Goal: Information Seeking & Learning: Learn about a topic

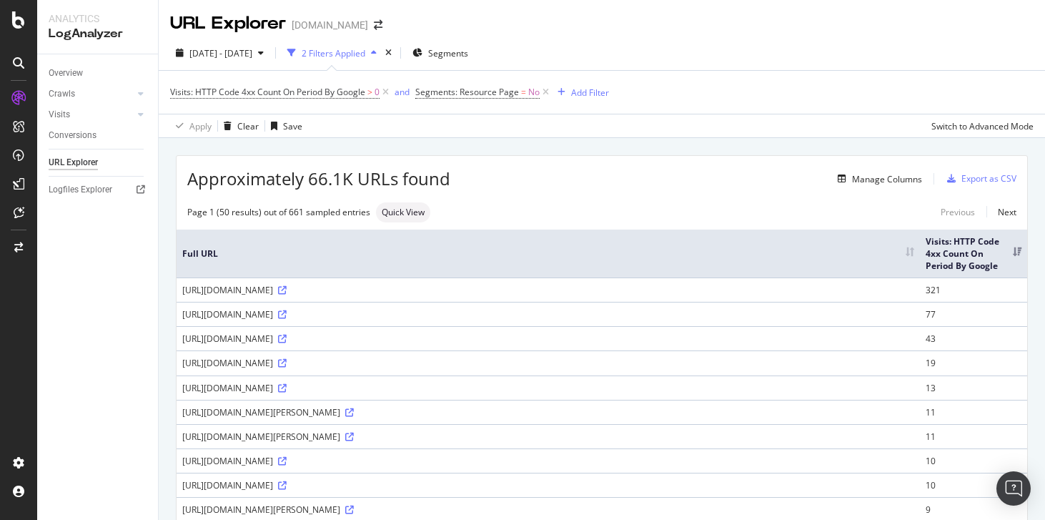
scroll to position [66, 0]
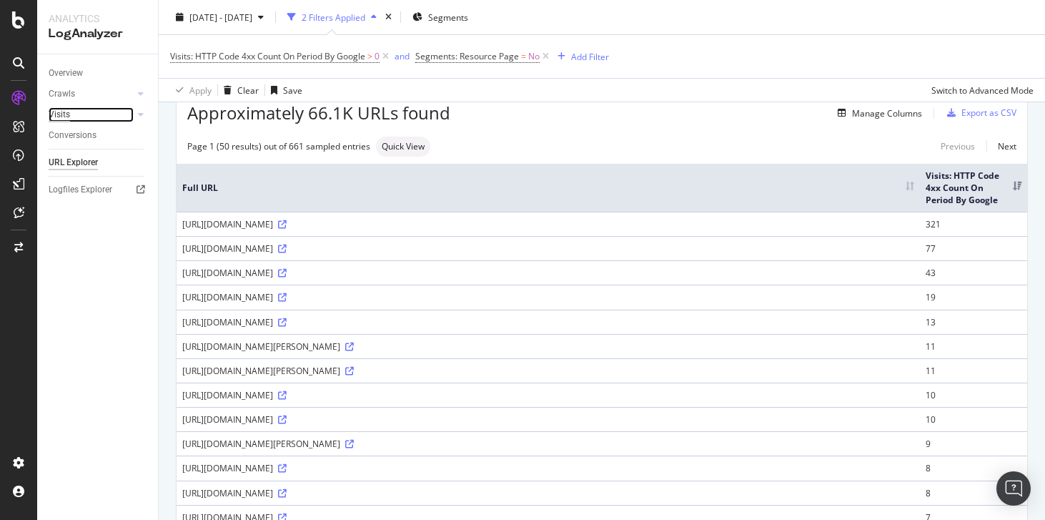
click at [54, 117] on div "Visits" at bounding box center [59, 114] width 21 height 15
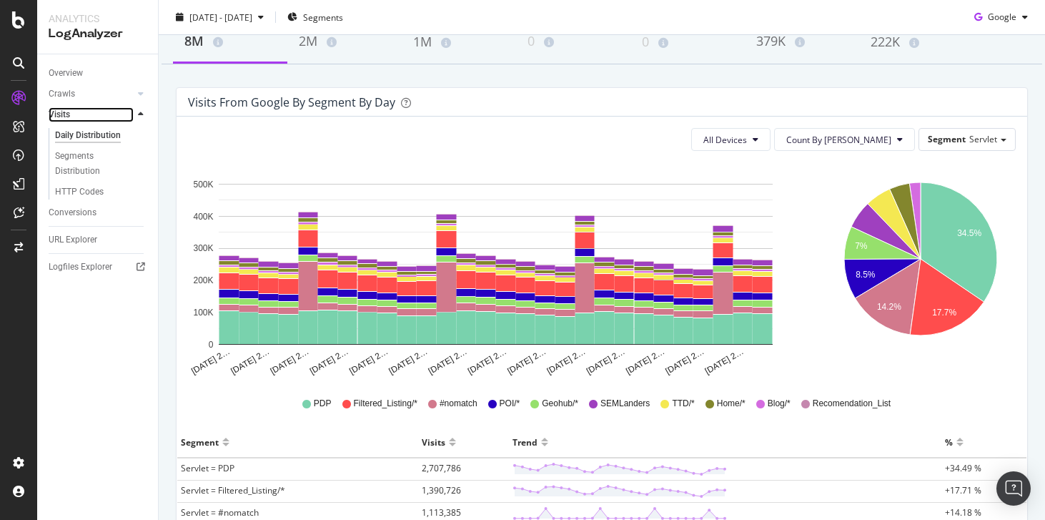
scroll to position [94, 0]
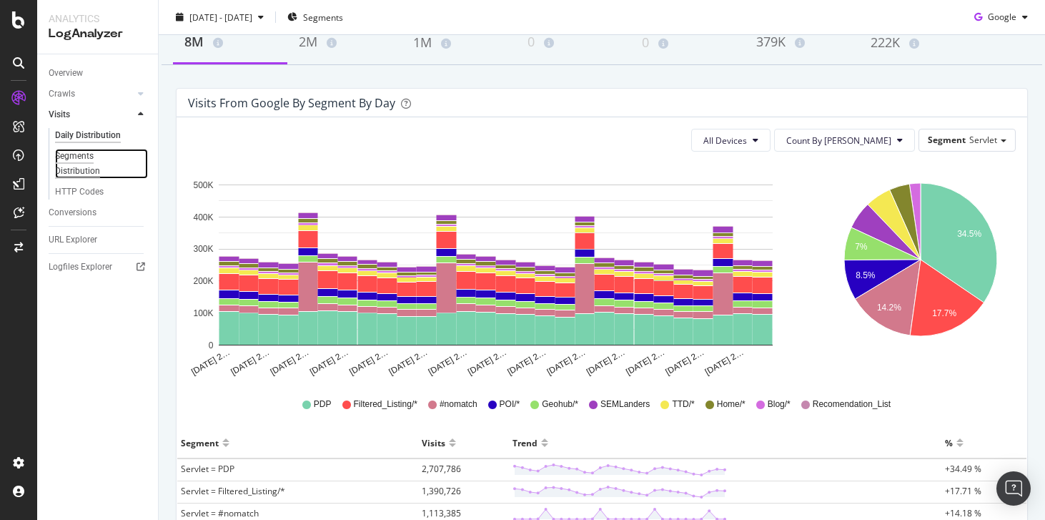
click at [85, 157] on div "Segments Distribution" at bounding box center [94, 164] width 79 height 30
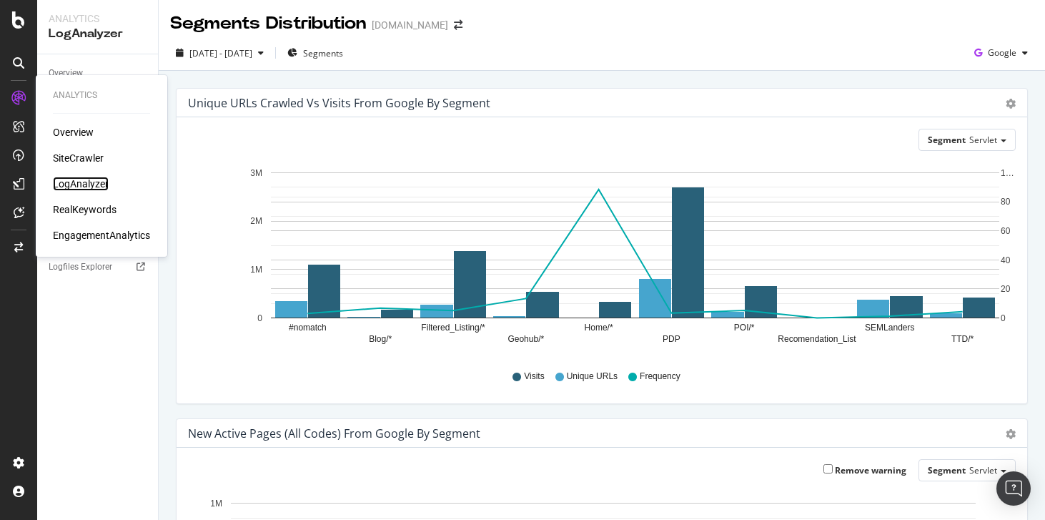
click at [84, 187] on div "LogAnalyzer" at bounding box center [81, 184] width 56 height 14
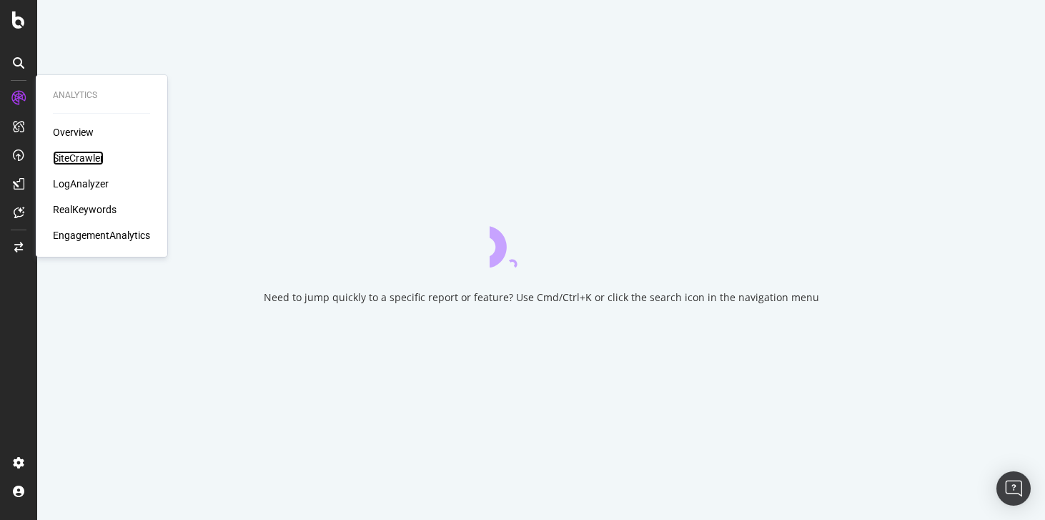
click at [91, 162] on div "SiteCrawler" at bounding box center [78, 158] width 51 height 14
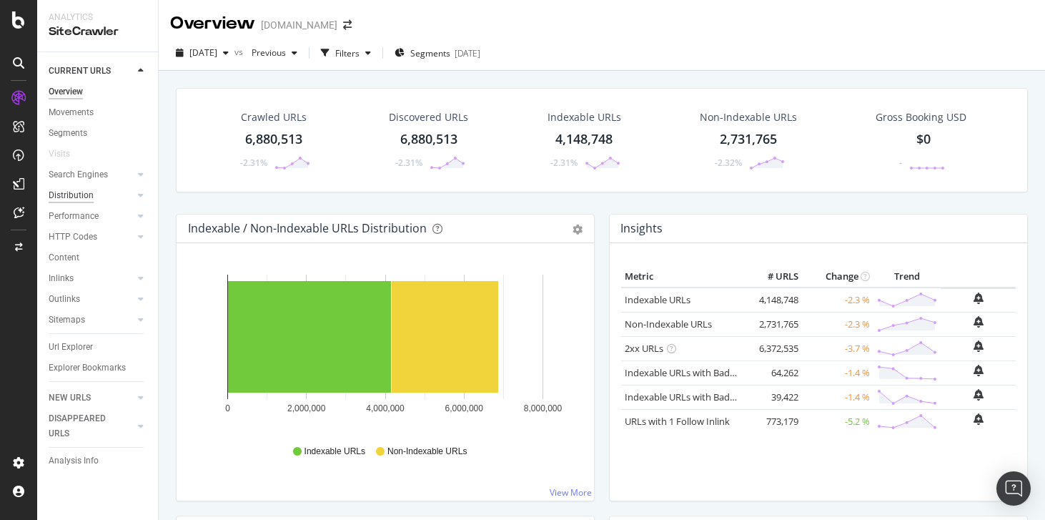
click at [66, 193] on div "Distribution" at bounding box center [71, 195] width 45 height 15
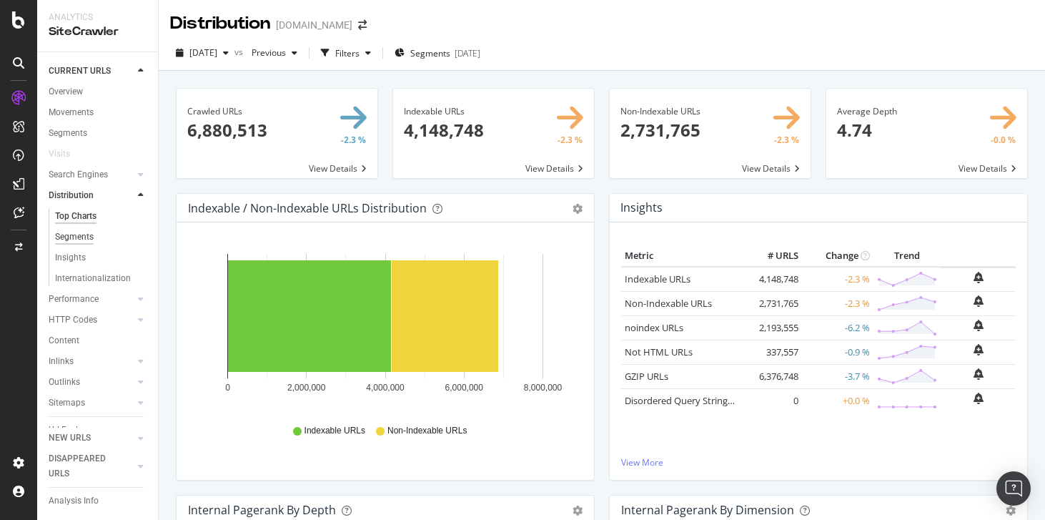
click at [74, 242] on div "Segments" at bounding box center [74, 236] width 39 height 15
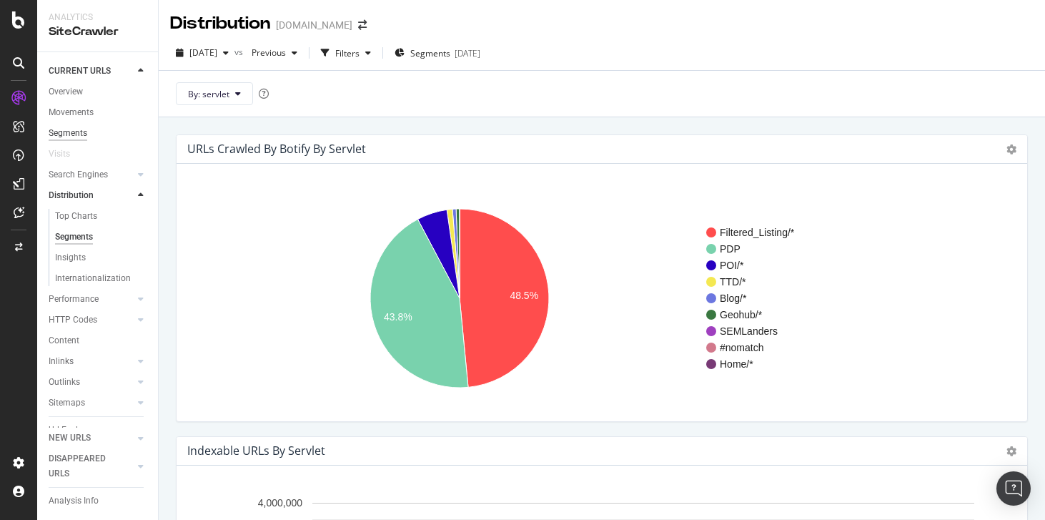
click at [64, 135] on div "Segments" at bounding box center [68, 133] width 39 height 15
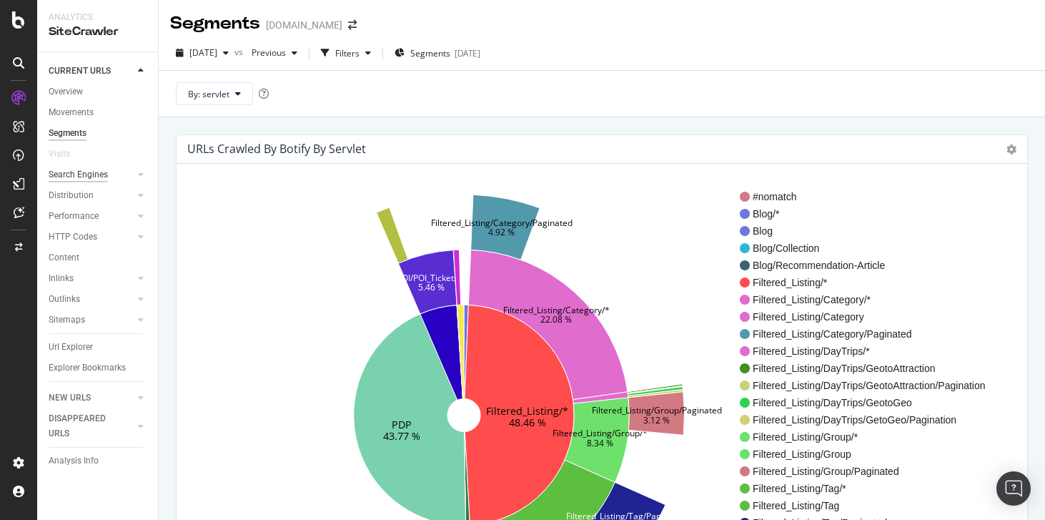
click at [65, 181] on div "Search Engines" at bounding box center [78, 174] width 59 height 15
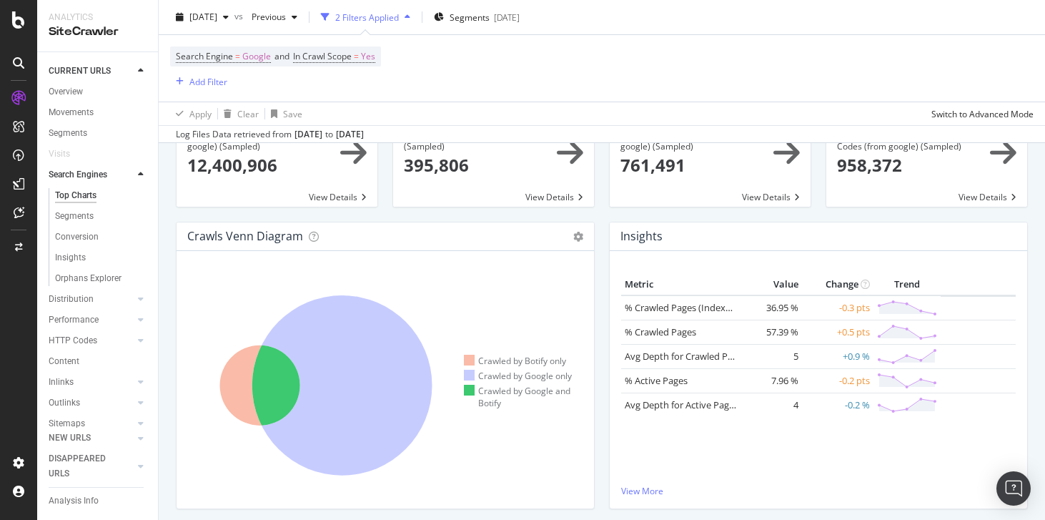
scroll to position [181, 0]
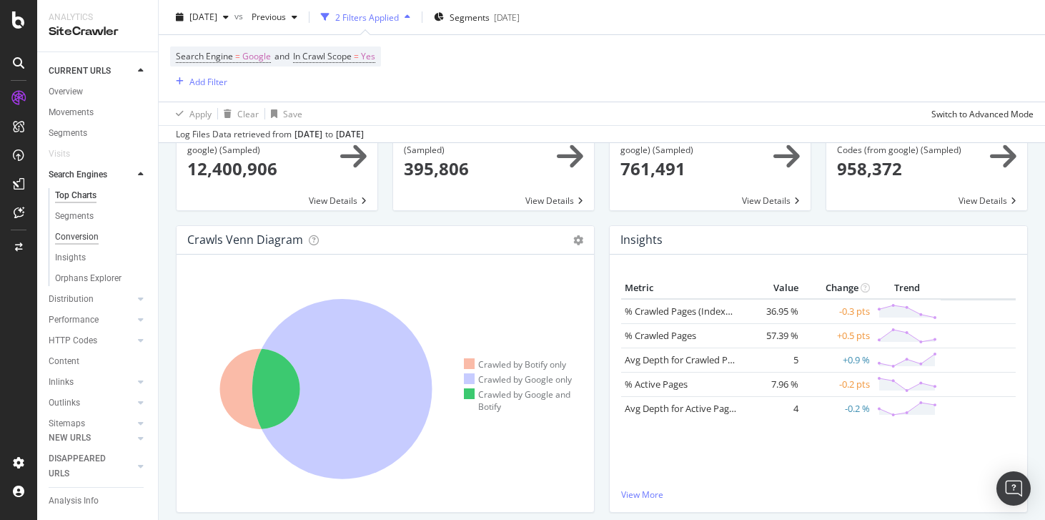
click at [71, 234] on div "Conversion" at bounding box center [77, 236] width 44 height 15
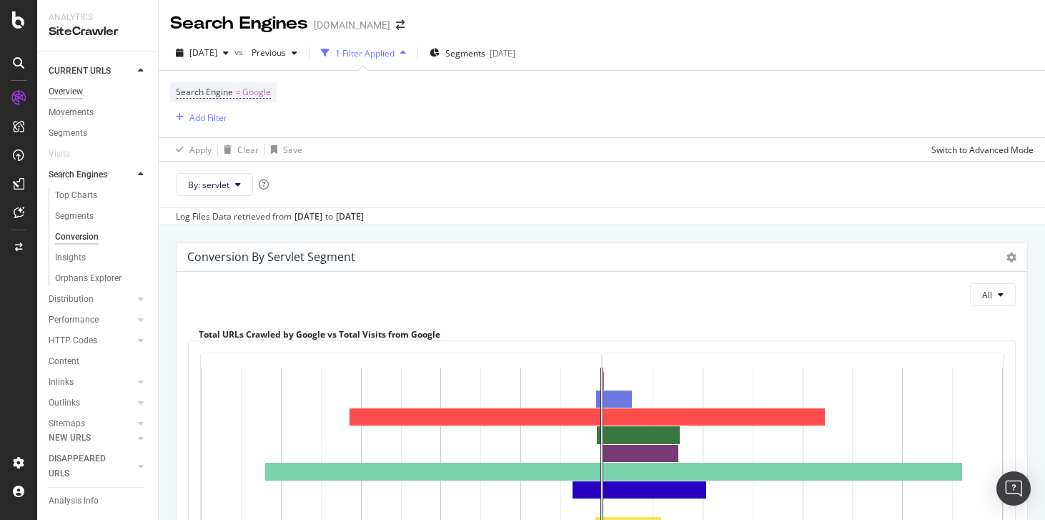
click at [71, 97] on div "Overview" at bounding box center [66, 91] width 34 height 15
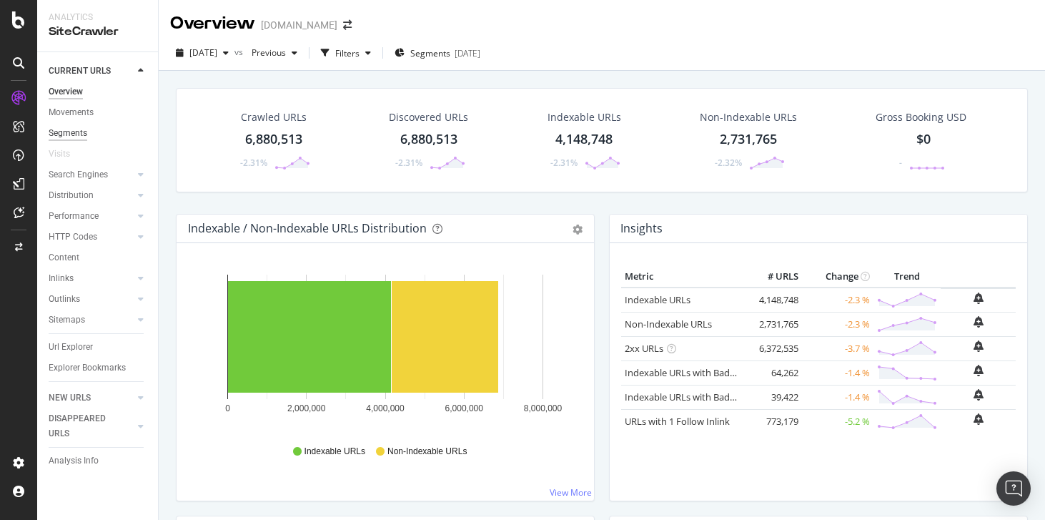
click at [74, 138] on div "Segments" at bounding box center [68, 133] width 39 height 15
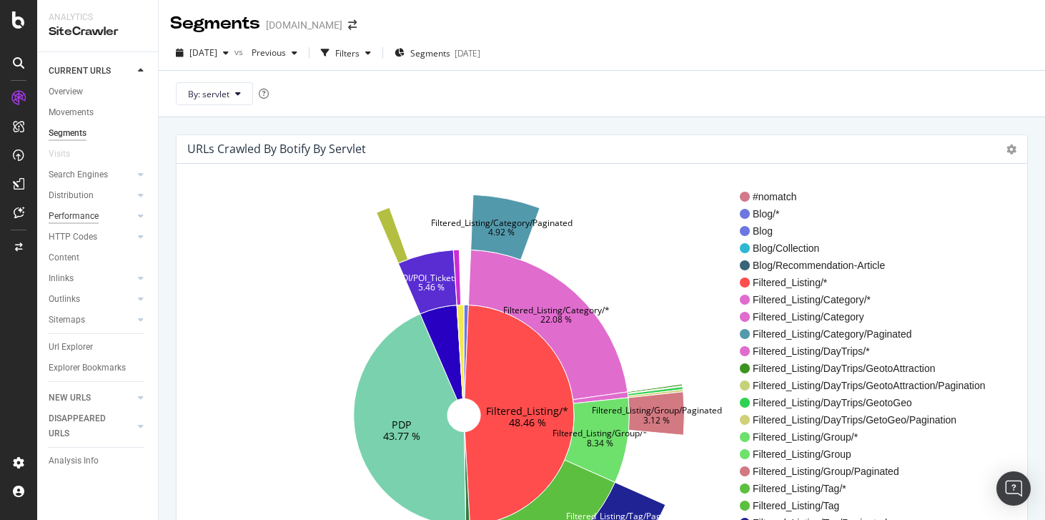
click at [74, 209] on div "Performance" at bounding box center [74, 216] width 50 height 15
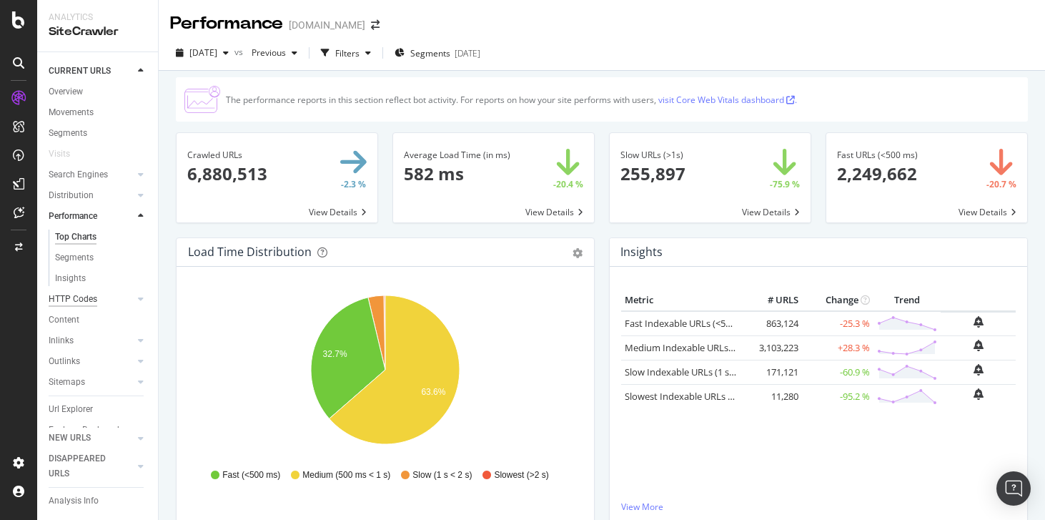
click at [89, 303] on div "HTTP Codes" at bounding box center [73, 299] width 49 height 15
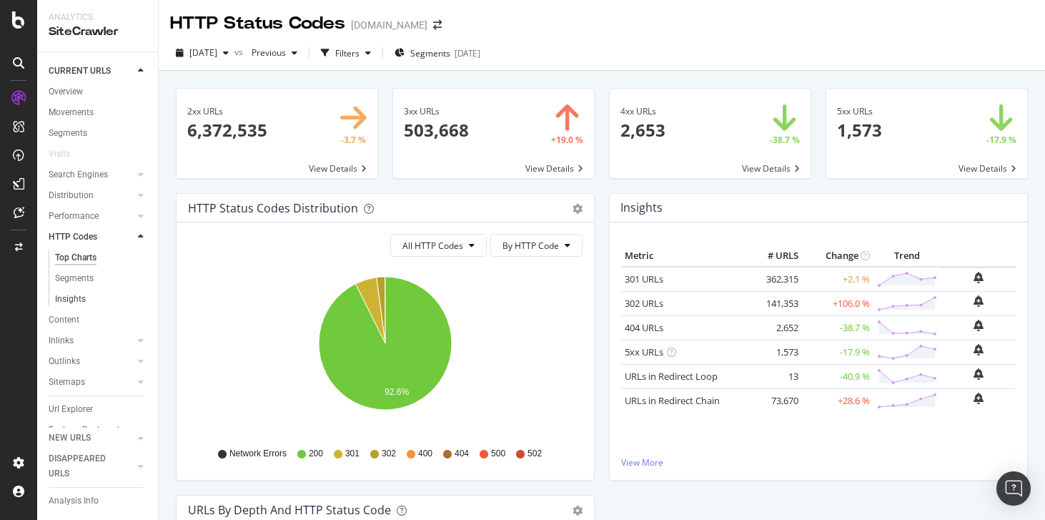
click at [87, 295] on link "Insights" at bounding box center [101, 299] width 93 height 15
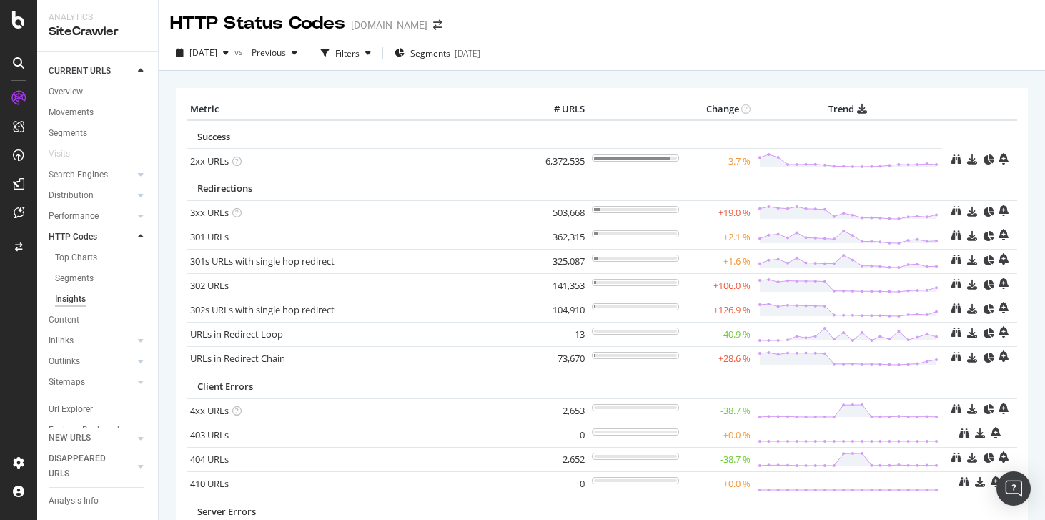
scroll to position [22, 0]
click at [265, 265] on link "301s URLs with single hop redirect" at bounding box center [262, 260] width 144 height 13
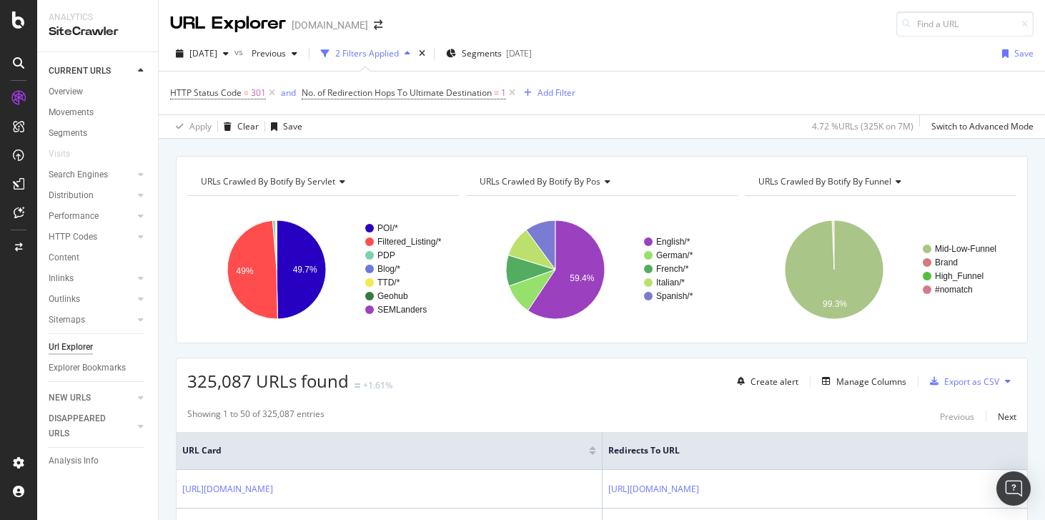
click at [193, 239] on rect "A chart." at bounding box center [323, 269] width 272 height 124
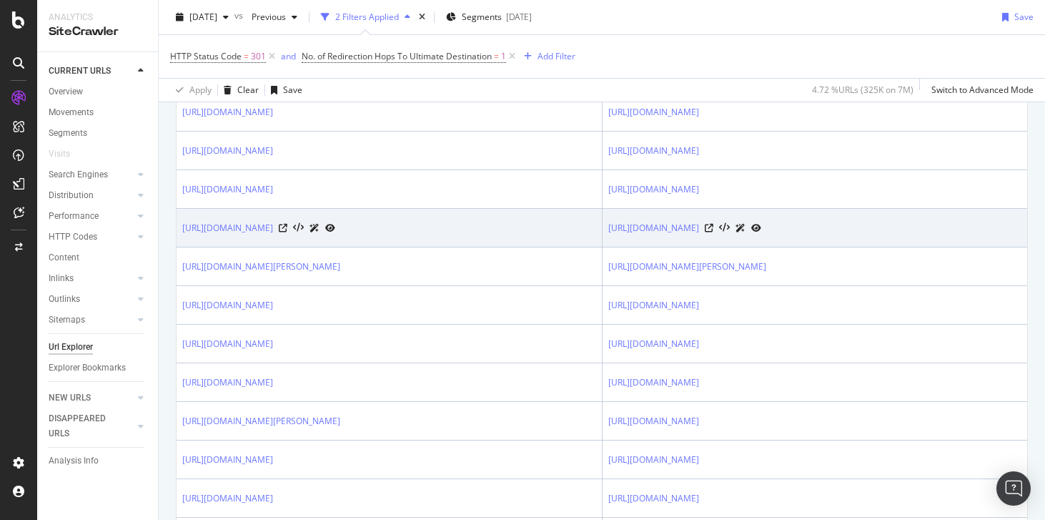
scroll to position [805, 0]
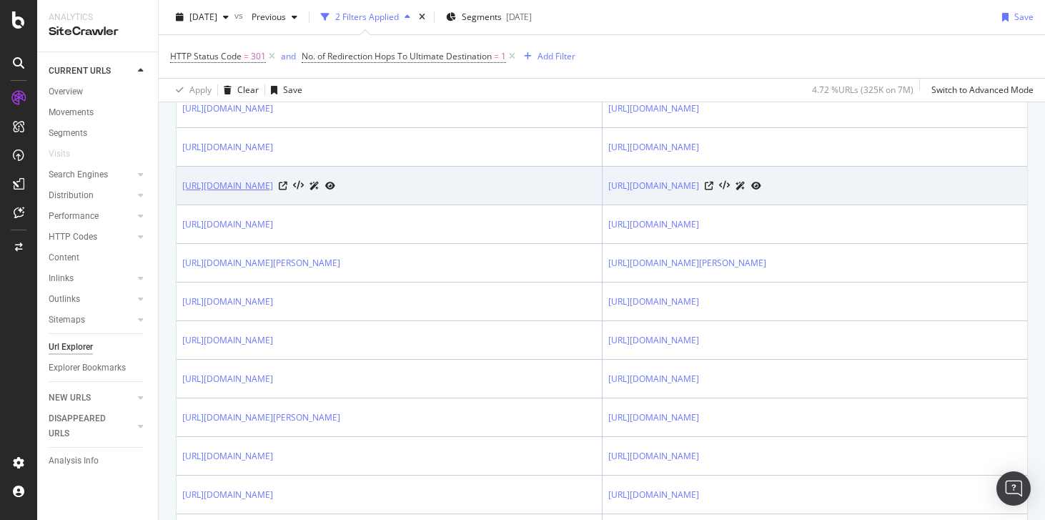
click at [273, 193] on link "https://www.viator.com/New-Delhi-tours/Fashion-Shows-and-Tours/d804-g10-c88" at bounding box center [227, 186] width 91 height 14
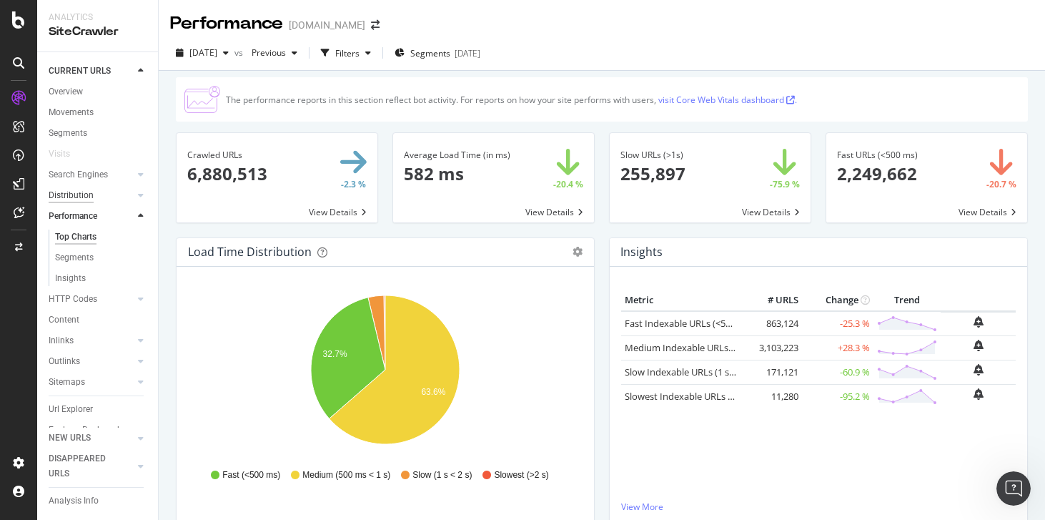
click at [81, 192] on div "Distribution" at bounding box center [71, 195] width 45 height 15
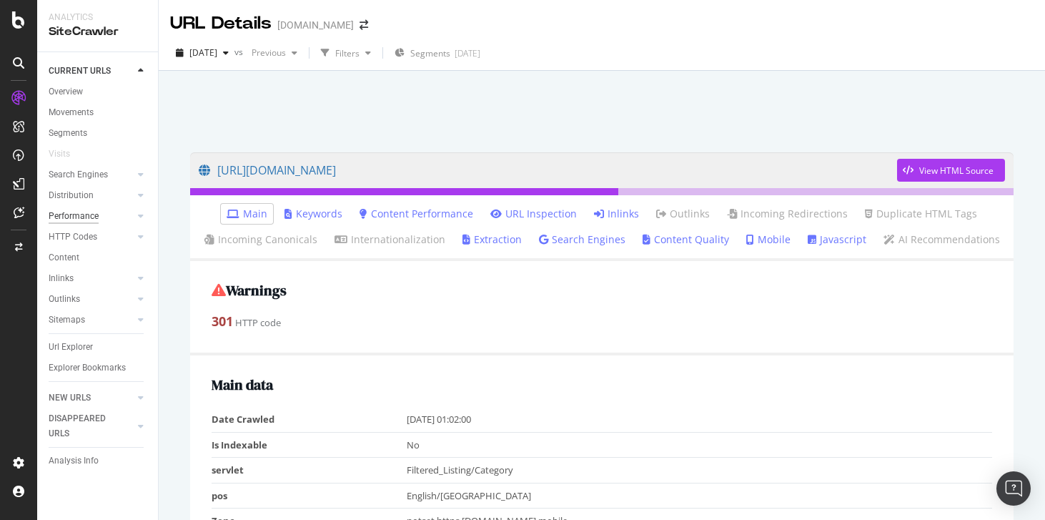
click at [65, 219] on div "Performance" at bounding box center [74, 216] width 50 height 15
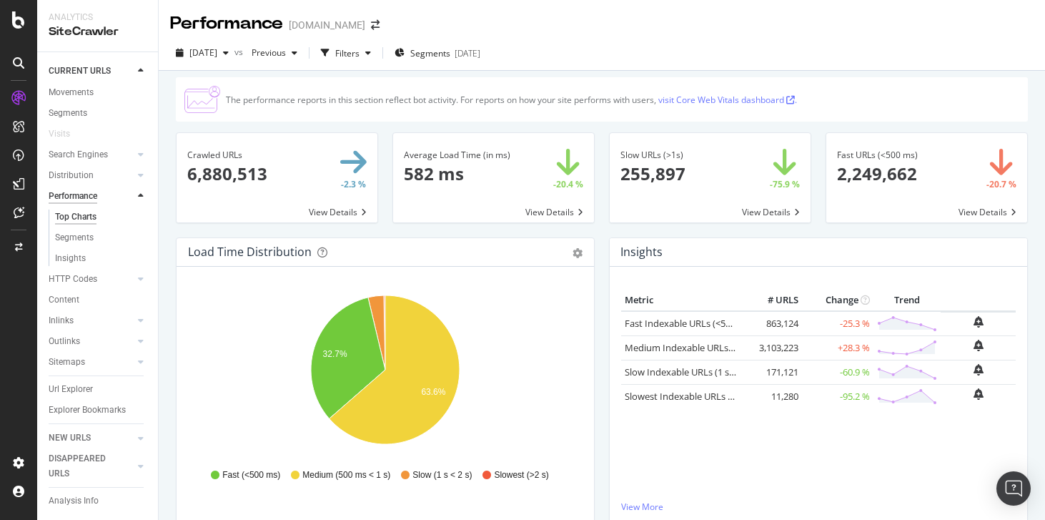
scroll to position [22, 0]
click at [85, 262] on div "Insights" at bounding box center [70, 256] width 31 height 15
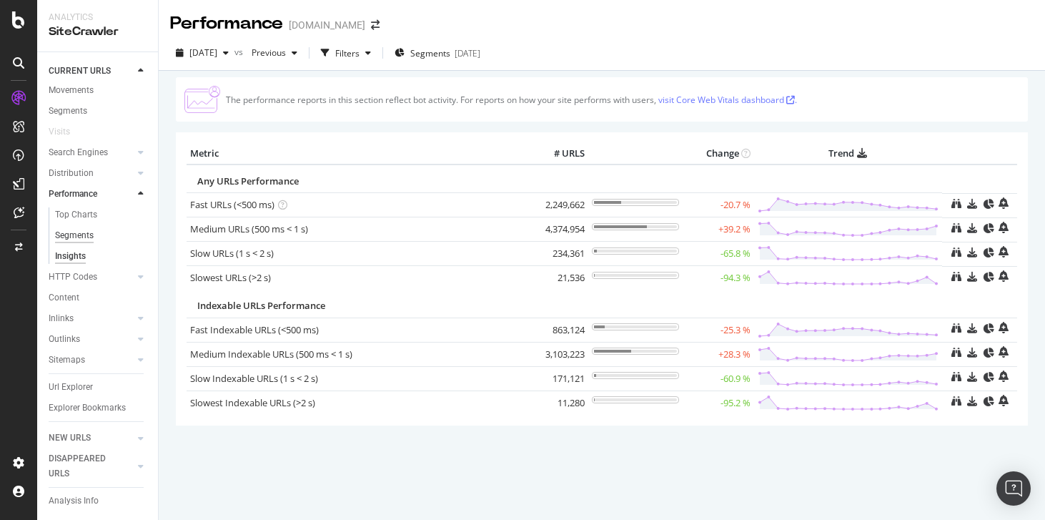
click at [85, 233] on div "Segments" at bounding box center [74, 235] width 39 height 15
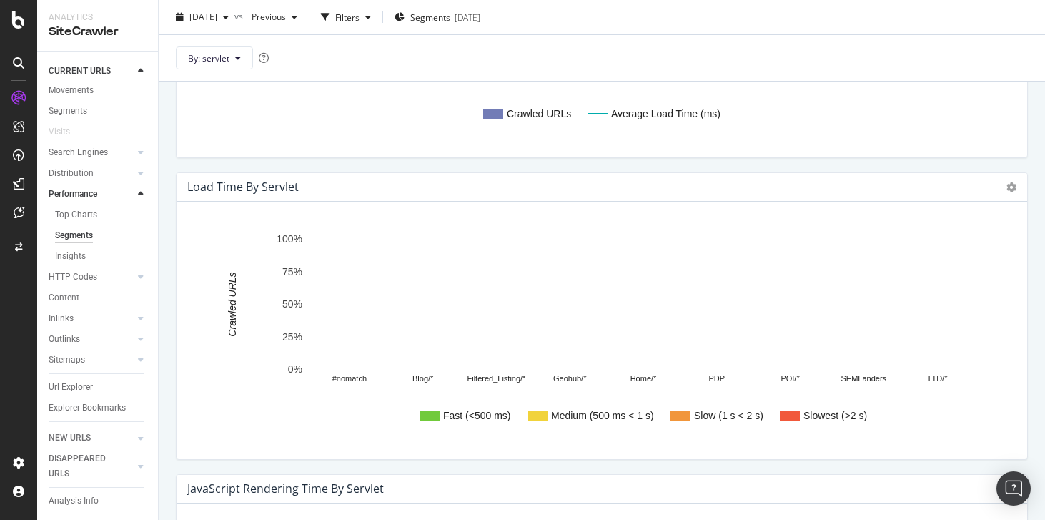
scroll to position [355, 0]
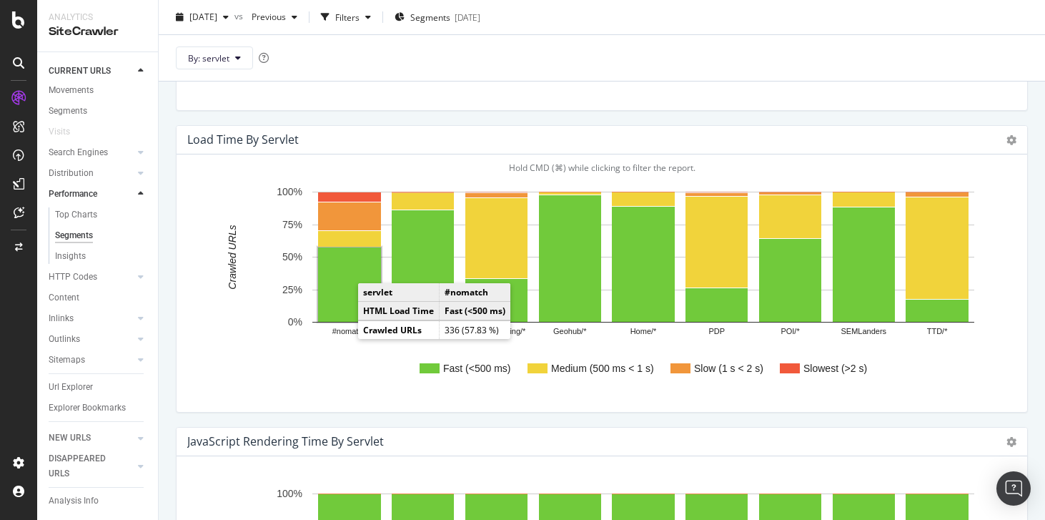
click at [344, 319] on rect "A chart." at bounding box center [349, 284] width 63 height 74
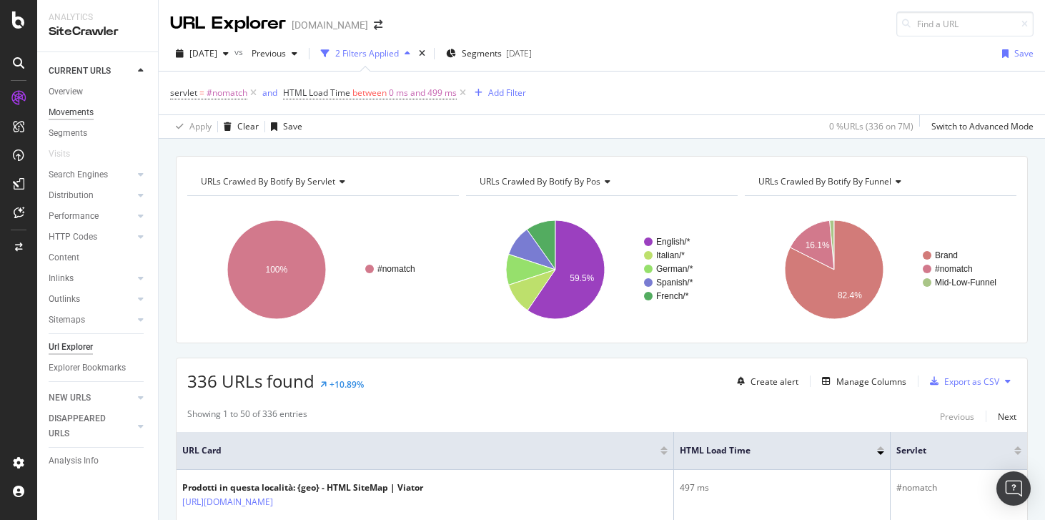
click at [82, 107] on div "Movements" at bounding box center [71, 112] width 45 height 15
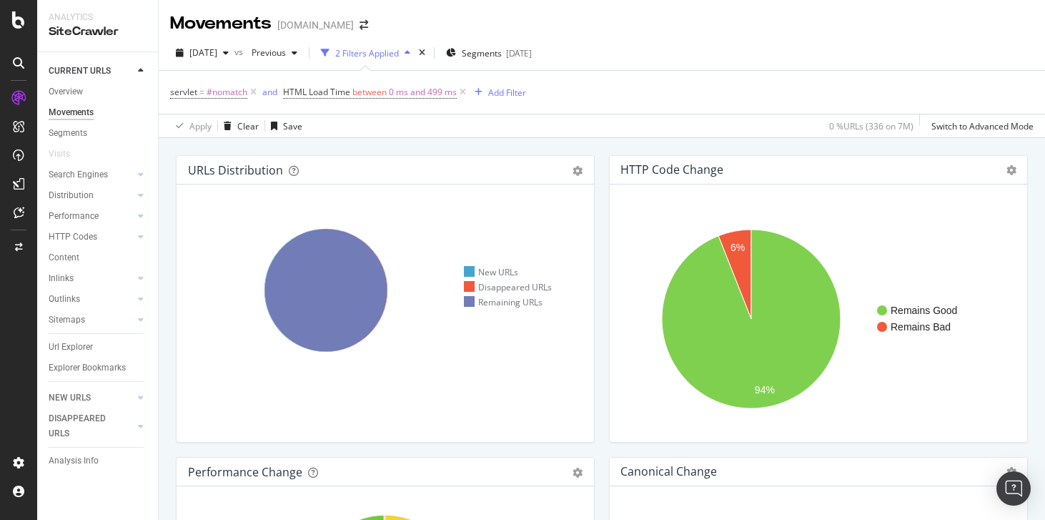
click at [183, 209] on div "Hold CMD (⌘) while clicking to filter the report. New URLs Disappeared URLs Rem…" at bounding box center [385, 312] width 417 height 257
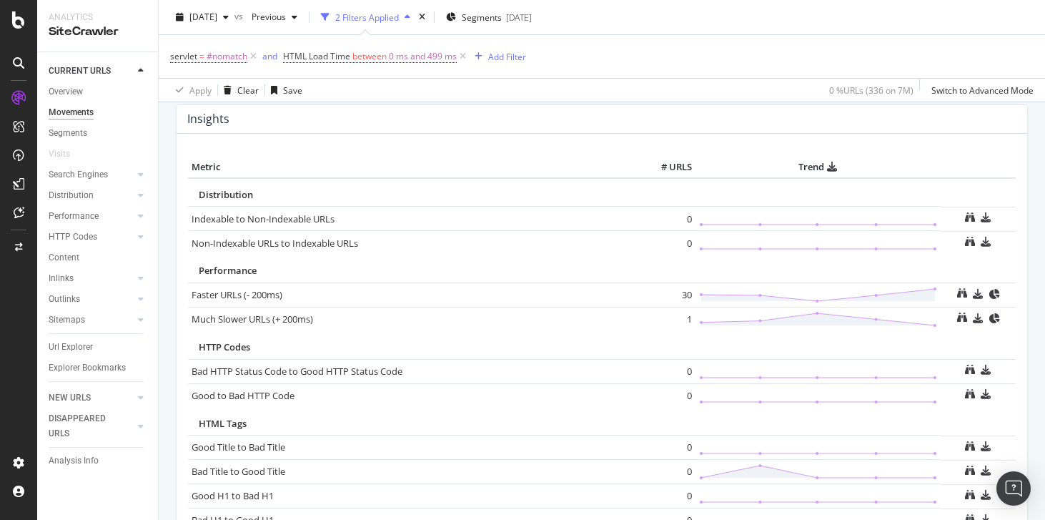
scroll to position [657, 0]
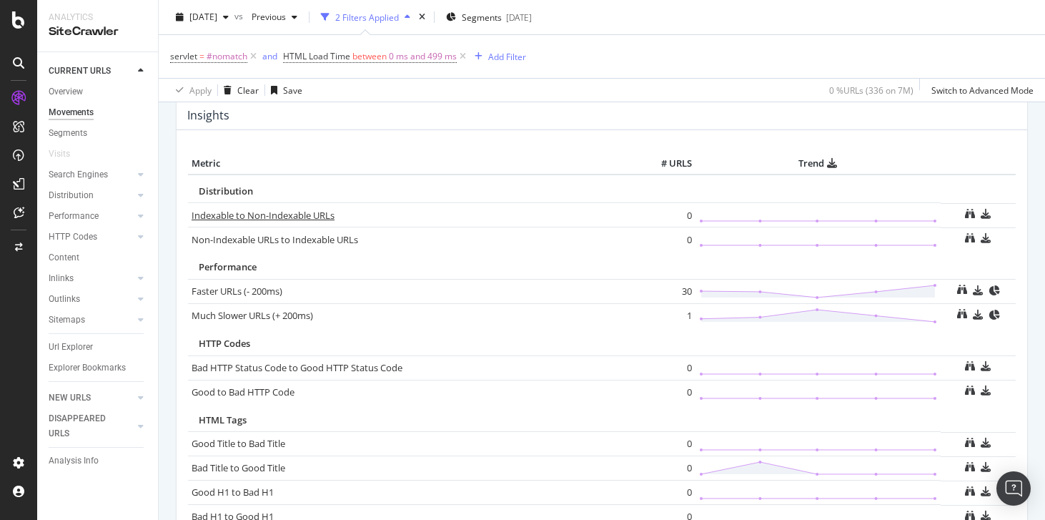
click at [220, 212] on link "Indexable to Non-Indexable URLs" at bounding box center [263, 215] width 143 height 13
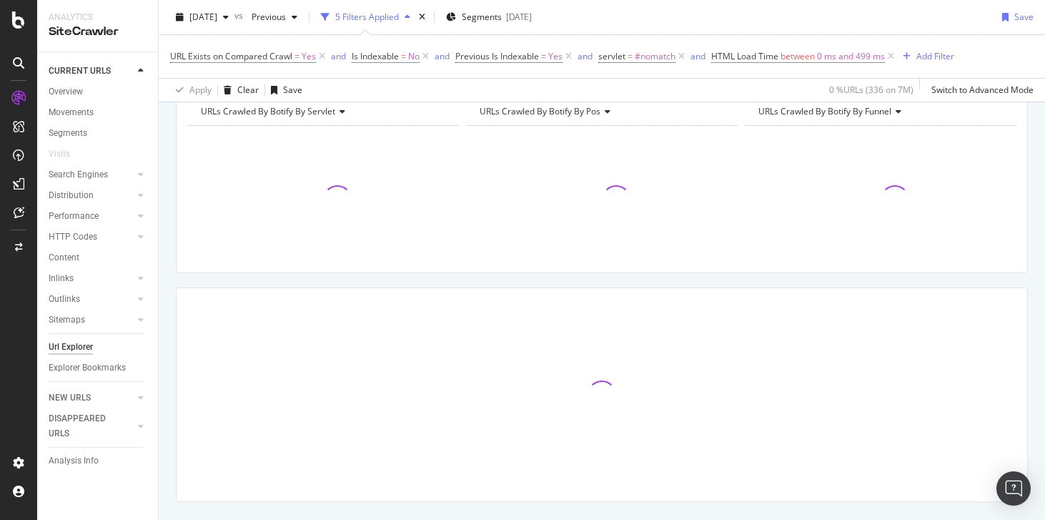
scroll to position [71, 0]
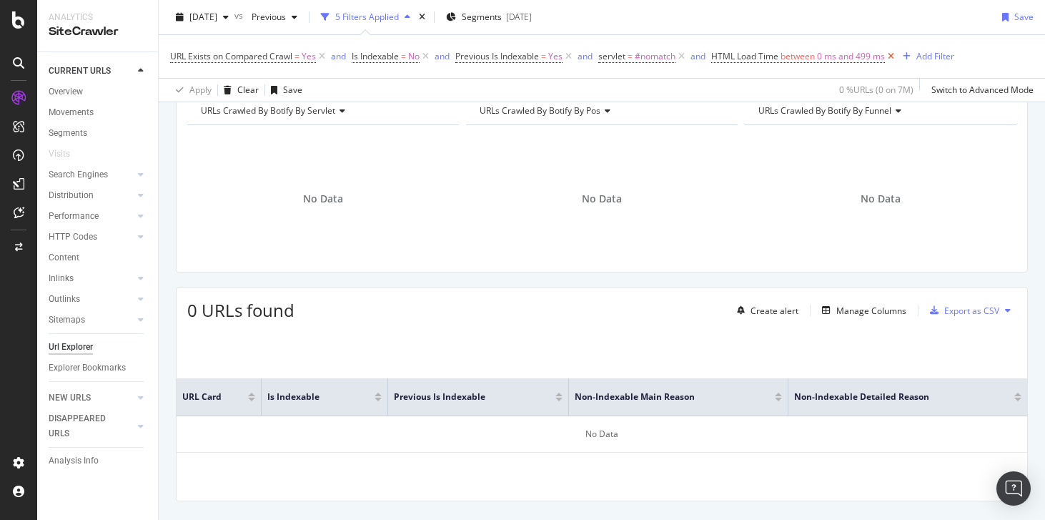
click at [895, 54] on icon at bounding box center [891, 56] width 12 height 14
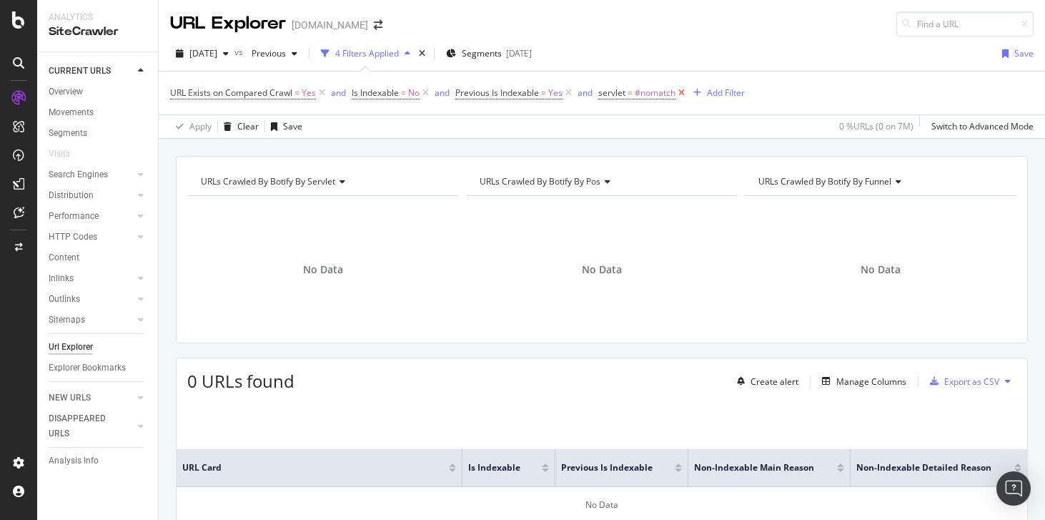
click at [686, 94] on icon at bounding box center [681, 93] width 12 height 14
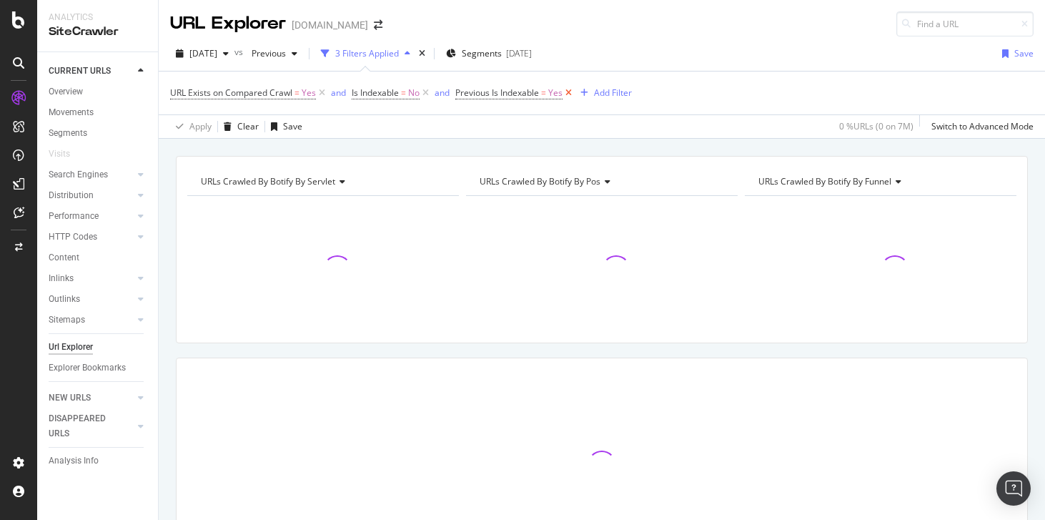
click at [572, 95] on icon at bounding box center [568, 93] width 12 height 14
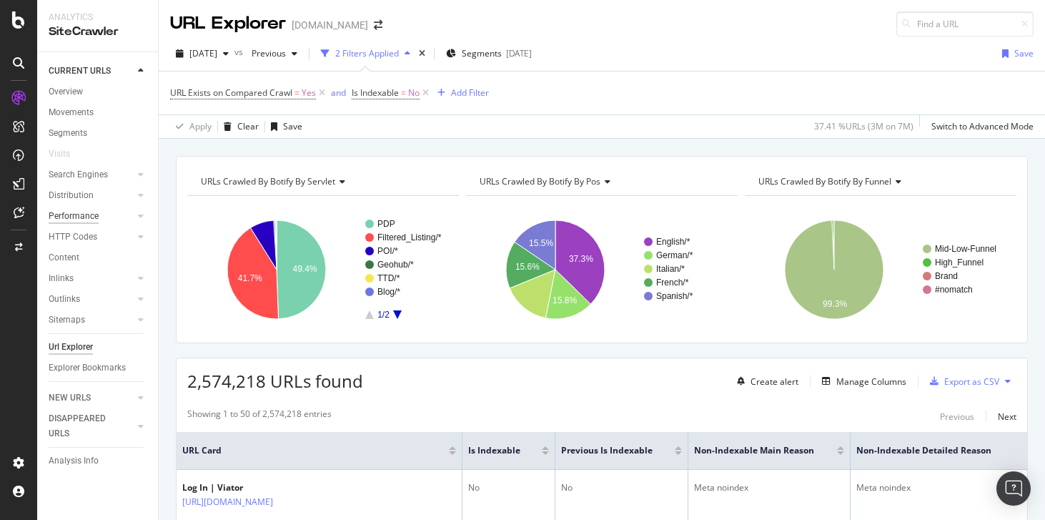
click at [87, 213] on div "Performance" at bounding box center [74, 216] width 50 height 15
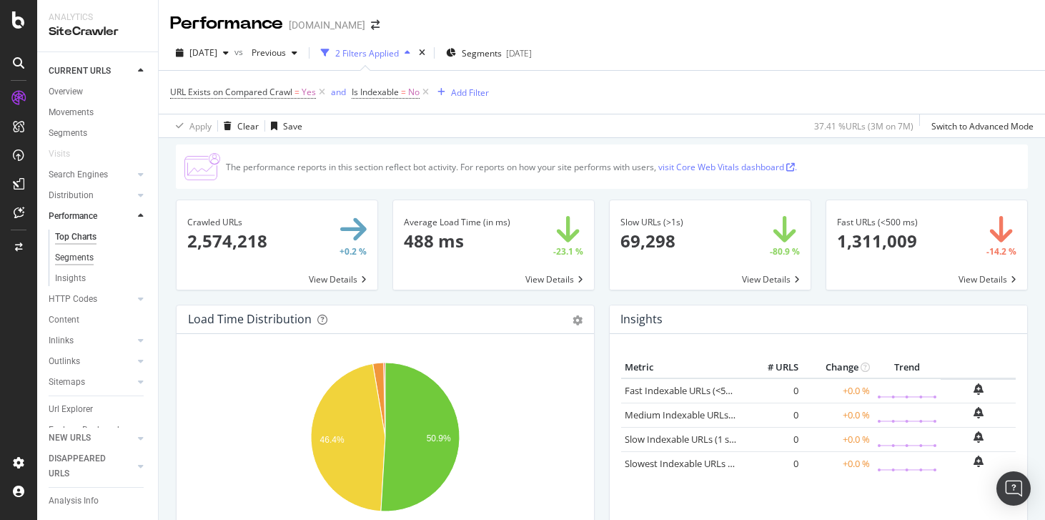
click at [83, 254] on div "Segments" at bounding box center [74, 257] width 39 height 15
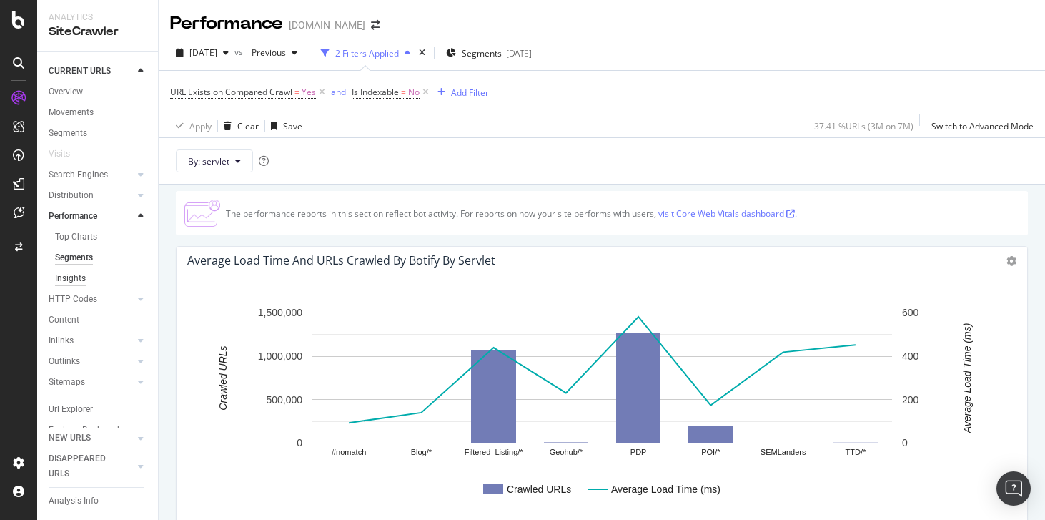
click at [82, 279] on div "Insights" at bounding box center [70, 278] width 31 height 15
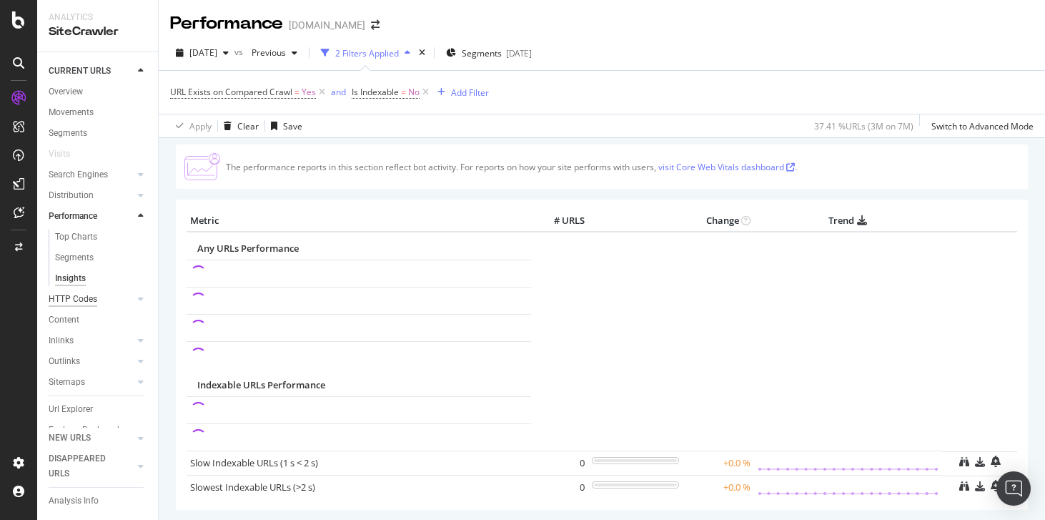
click at [86, 298] on div "HTTP Codes" at bounding box center [73, 299] width 49 height 15
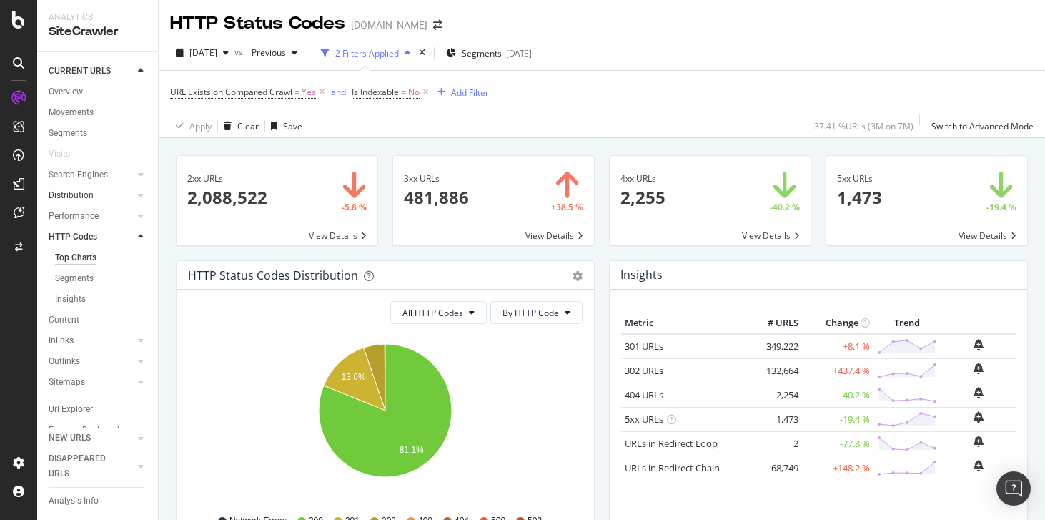
scroll to position [22, 0]
click at [79, 274] on div "Insights" at bounding box center [70, 276] width 31 height 15
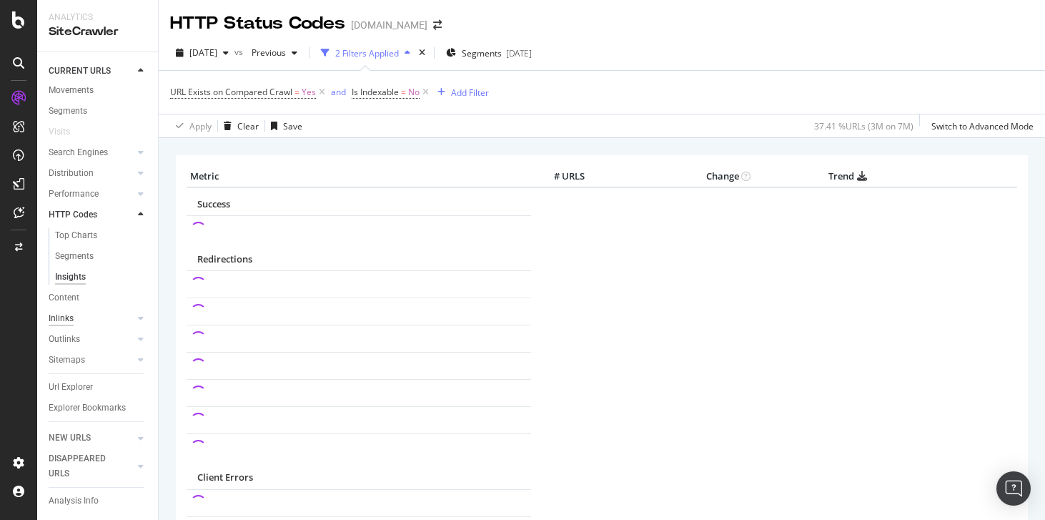
click at [61, 317] on div "Inlinks" at bounding box center [61, 318] width 25 height 15
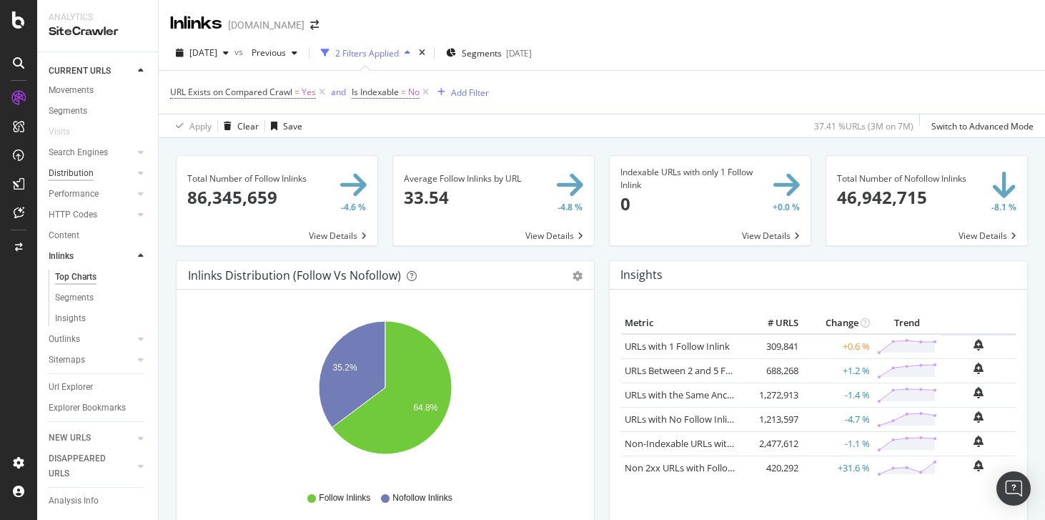
click at [76, 173] on div "Distribution" at bounding box center [71, 173] width 45 height 15
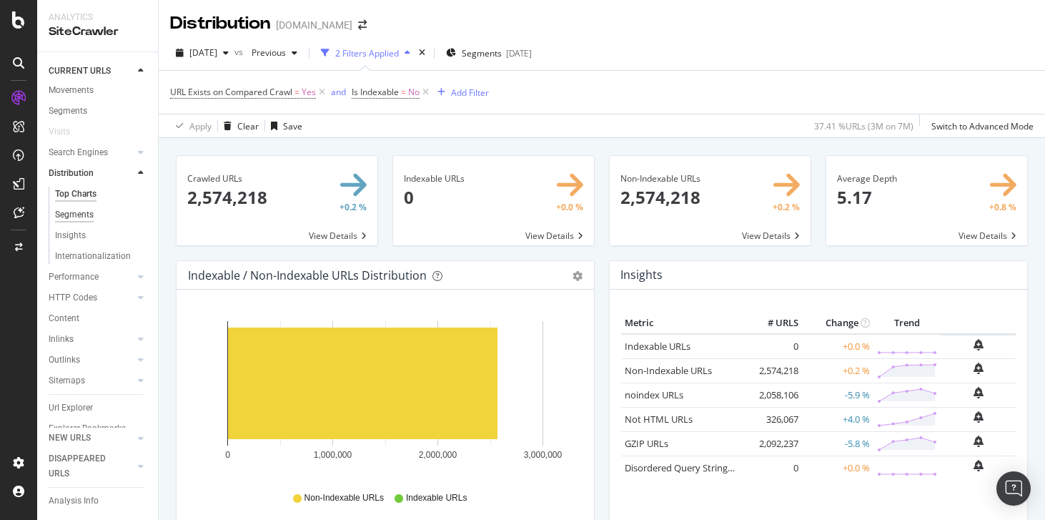
click at [86, 219] on div "Segments" at bounding box center [74, 214] width 39 height 15
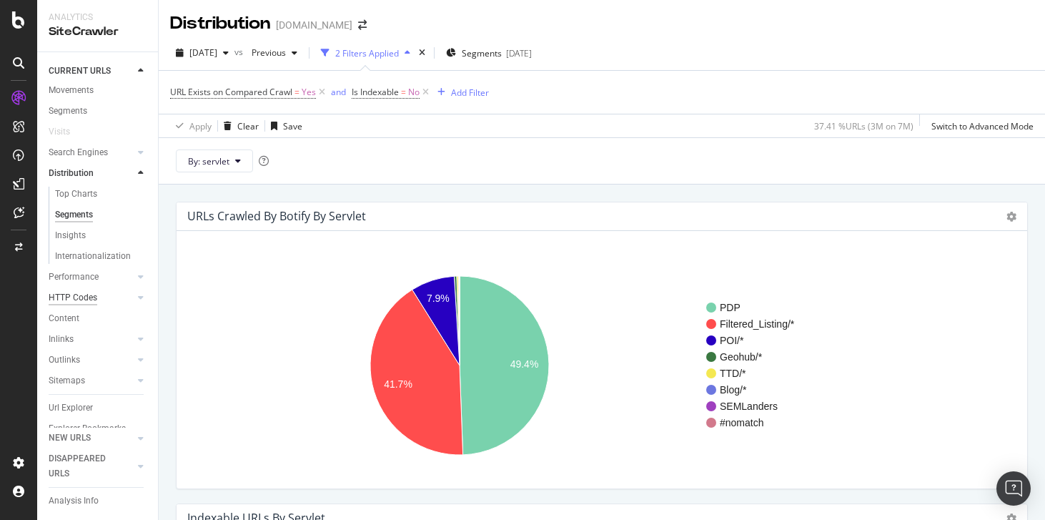
scroll to position [43, 0]
click at [67, 322] on div "Inlinks" at bounding box center [61, 318] width 25 height 15
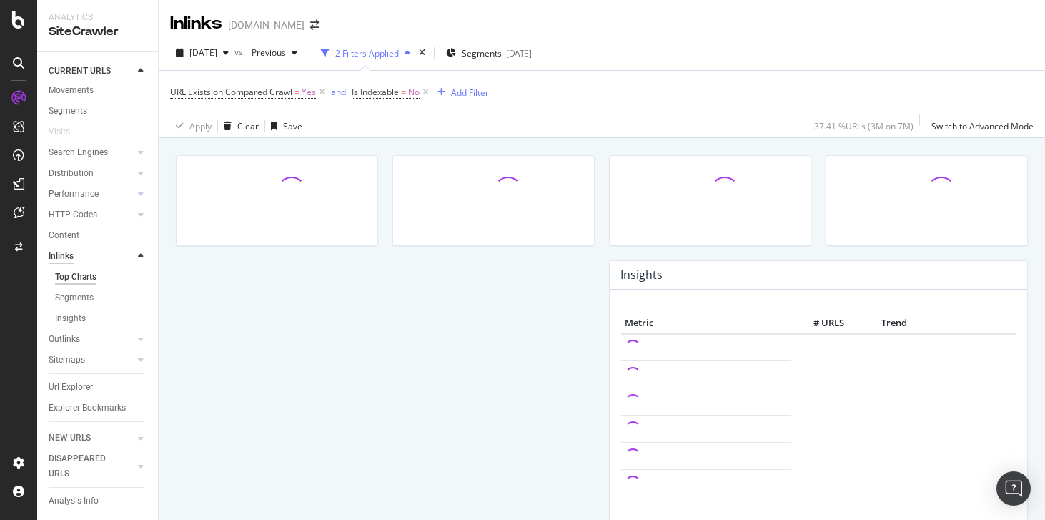
scroll to position [22, 0]
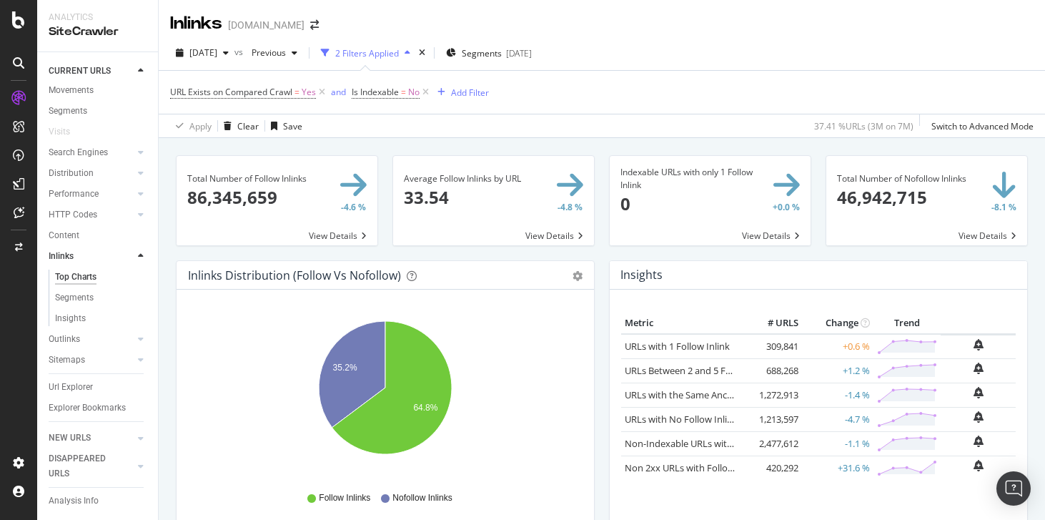
click at [83, 184] on div "Performance" at bounding box center [103, 194] width 109 height 21
click at [73, 341] on div "Outlinks" at bounding box center [64, 339] width 31 height 15
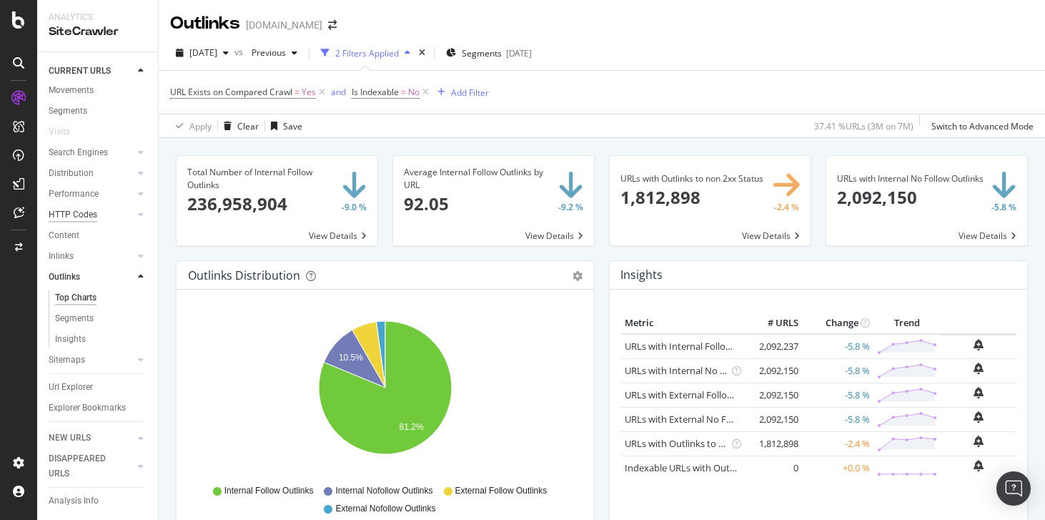
click at [82, 214] on div "HTTP Codes" at bounding box center [73, 214] width 49 height 15
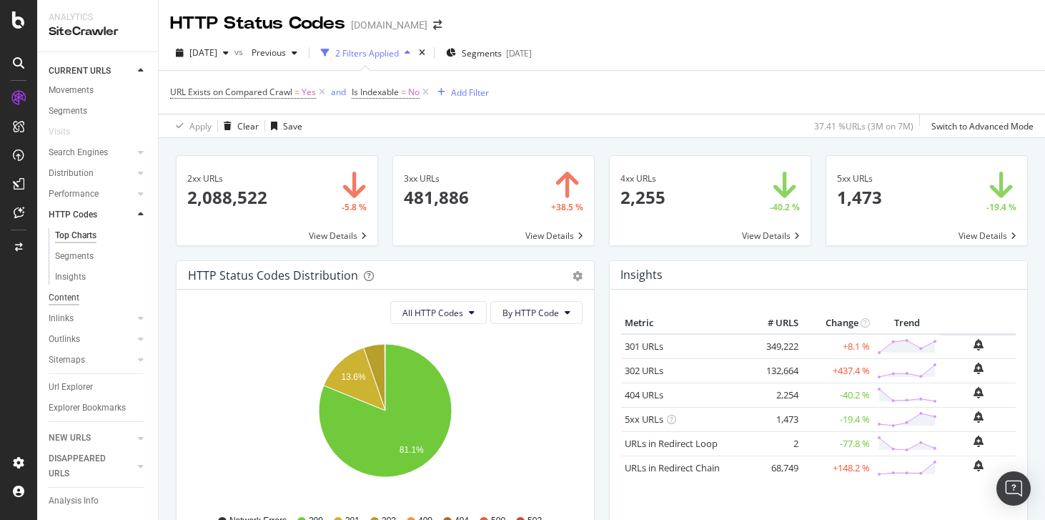
click at [66, 299] on div "Content" at bounding box center [64, 297] width 31 height 15
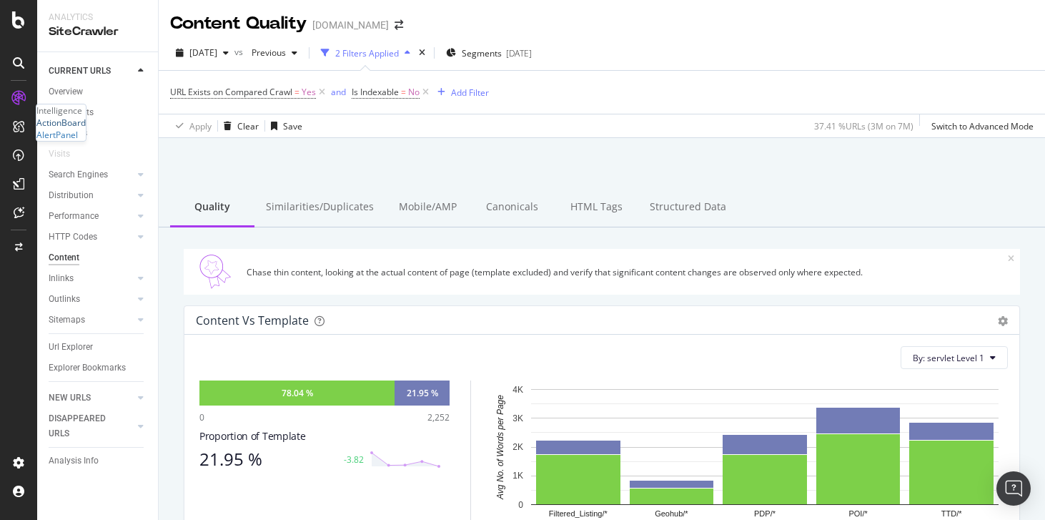
click at [56, 129] on div "ActionBoard" at bounding box center [60, 122] width 49 height 12
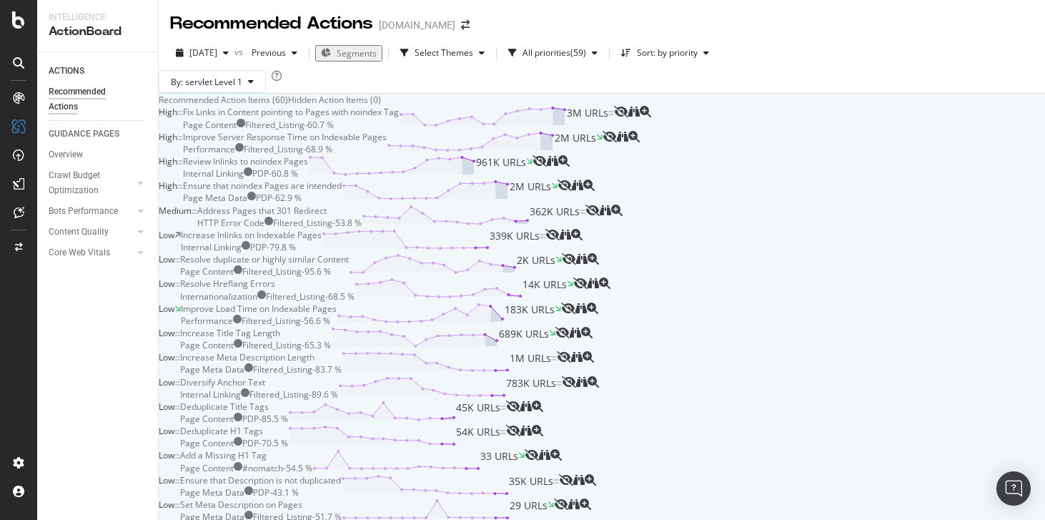
scroll to position [159, 0]
click at [332, 229] on div "Medium Address Pages that 301 Redirect HTTP Error Code Filtered_Listing - 53.8 …" at bounding box center [602, 216] width 886 height 24
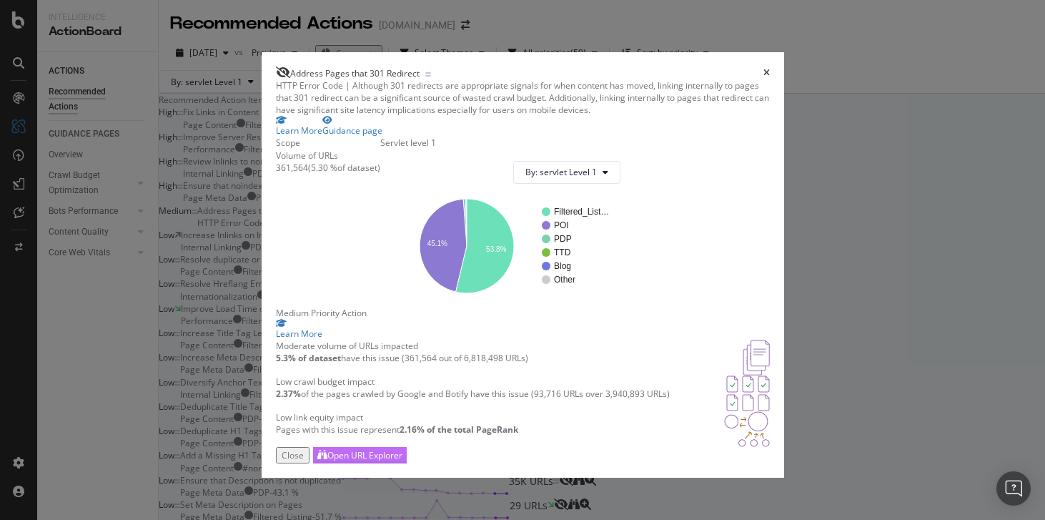
click at [402, 461] on div "Open URL Explorer" at bounding box center [364, 455] width 75 height 12
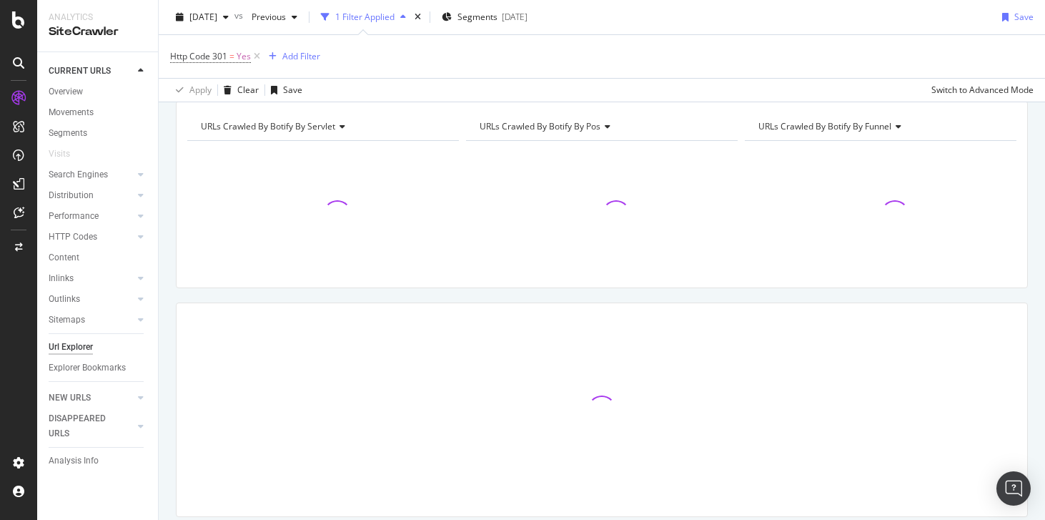
scroll to position [56, 0]
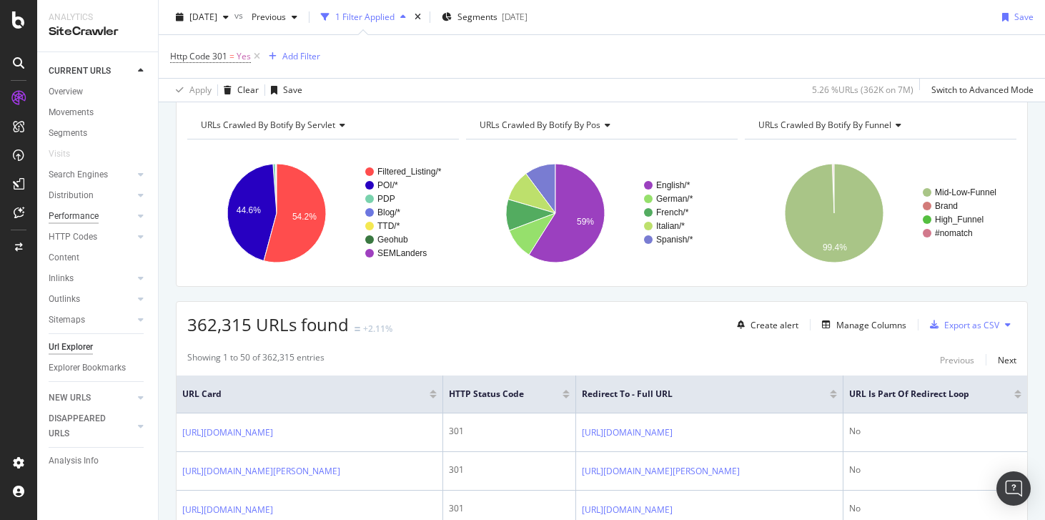
click at [85, 212] on div "Performance" at bounding box center [74, 216] width 50 height 15
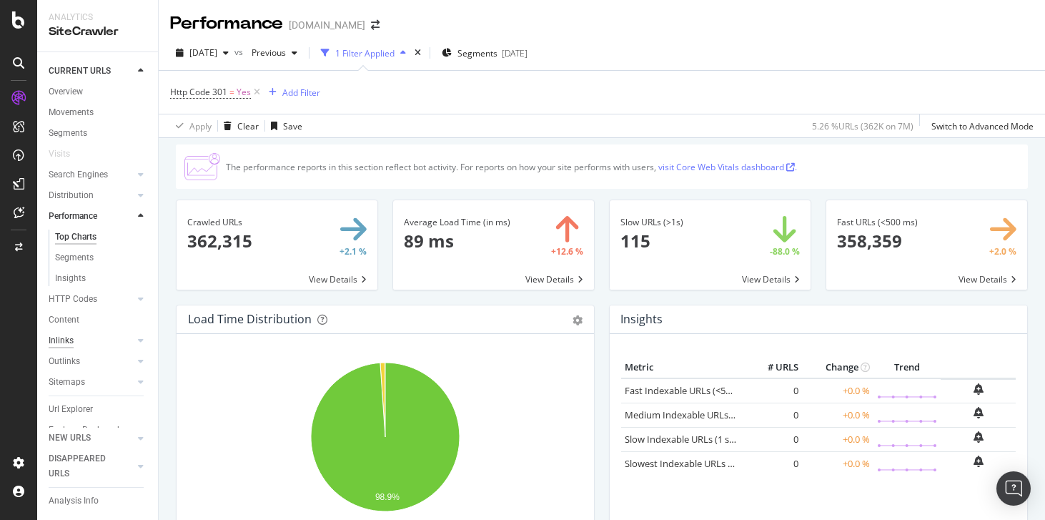
click at [61, 344] on div "Inlinks" at bounding box center [61, 340] width 25 height 15
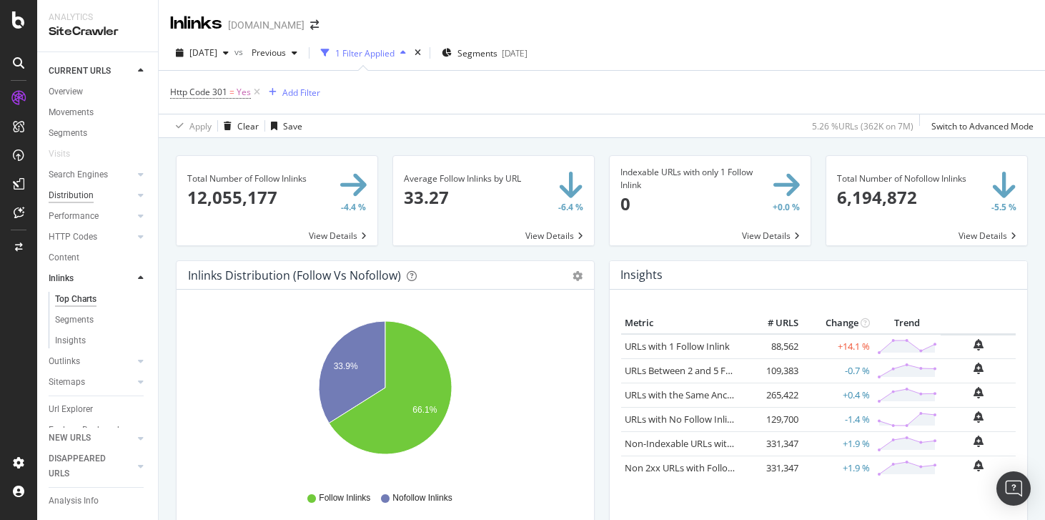
click at [79, 199] on div "Distribution" at bounding box center [71, 195] width 45 height 15
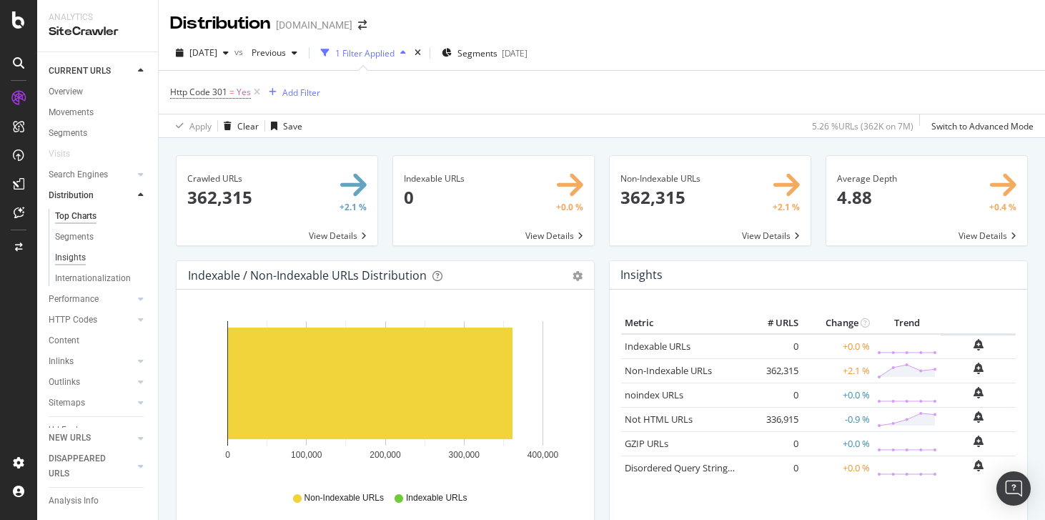
click at [81, 259] on div "Insights" at bounding box center [70, 257] width 31 height 15
